Goal: Task Accomplishment & Management: Complete application form

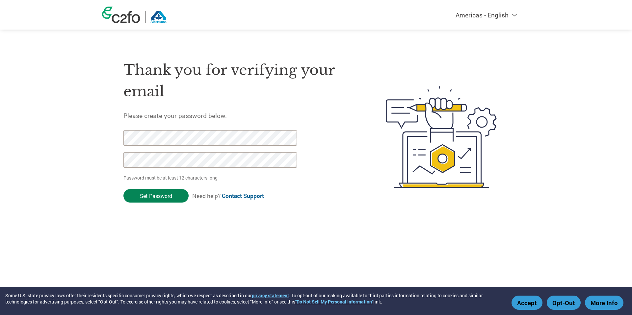
click at [157, 198] on input "Set Password" at bounding box center [155, 195] width 65 height 13
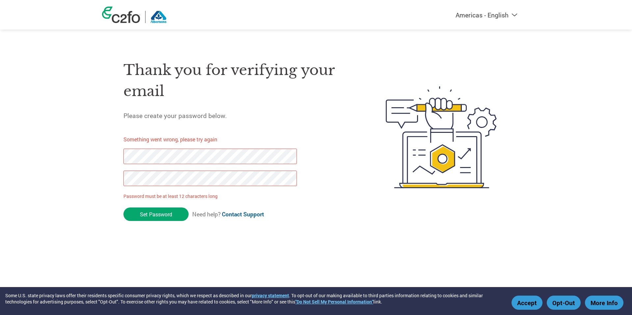
click at [528, 307] on button "Accept" at bounding box center [526, 303] width 31 height 14
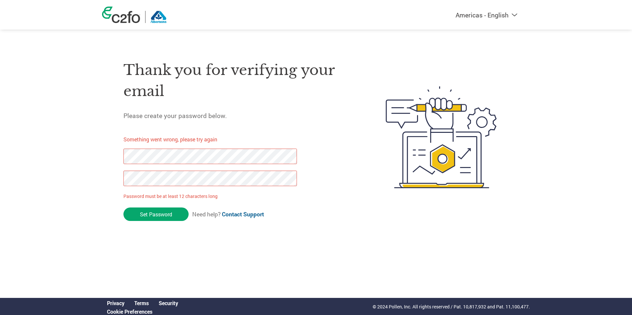
click at [128, 19] on img at bounding box center [121, 15] width 38 height 16
